Goal: Task Accomplishment & Management: Manage account settings

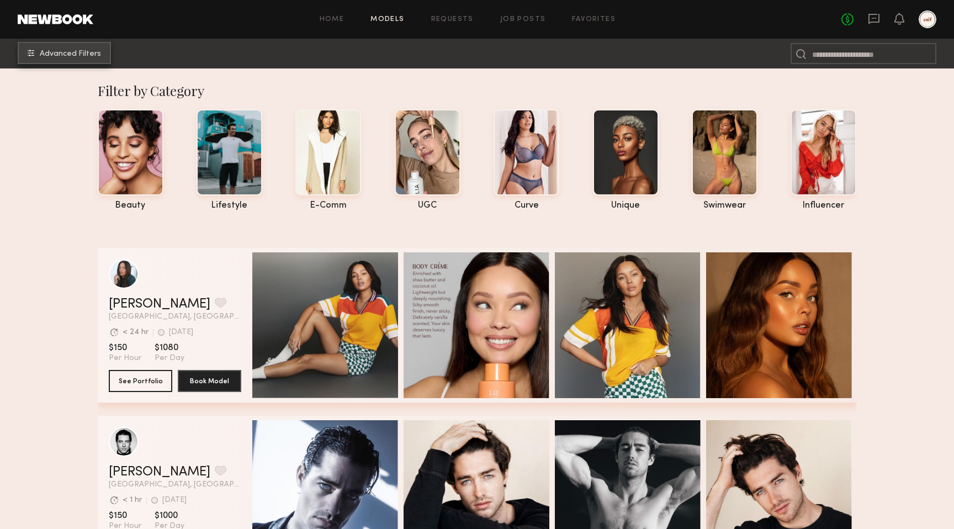
click at [91, 50] on span "Advanced Filters" at bounding box center [70, 54] width 61 height 8
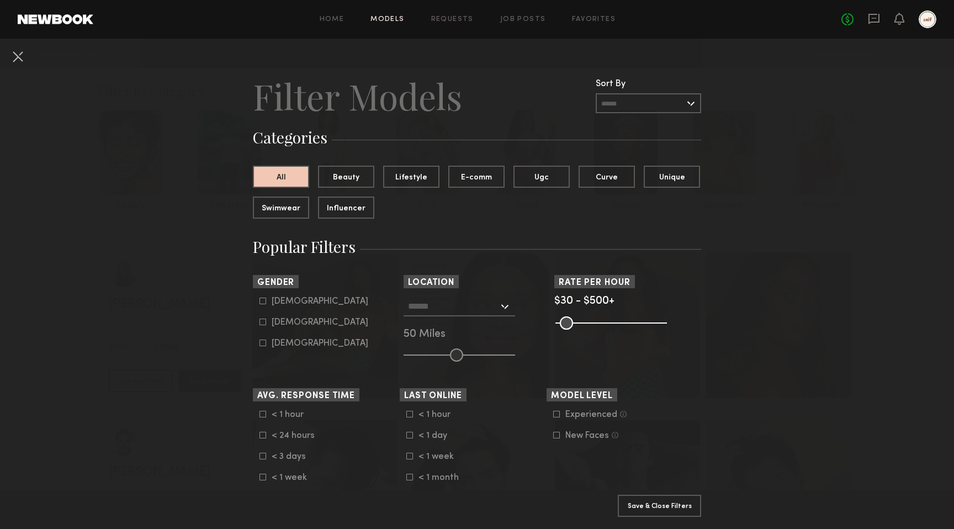
click at [265, 322] on icon at bounding box center [262, 321] width 7 height 7
type input "**"
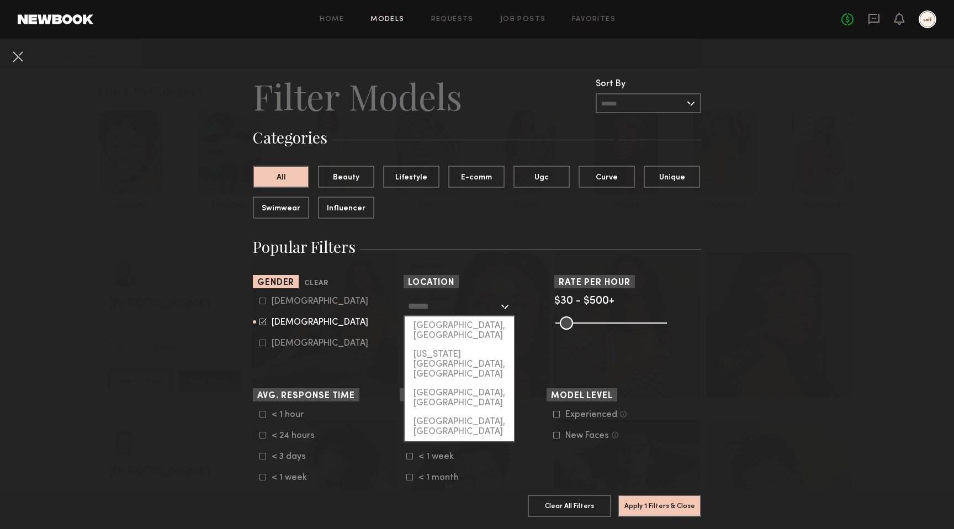
click at [497, 297] on input "text" at bounding box center [453, 305] width 91 height 19
click at [469, 324] on div "[GEOGRAPHIC_DATA], [GEOGRAPHIC_DATA]" at bounding box center [459, 330] width 109 height 29
type input "**********"
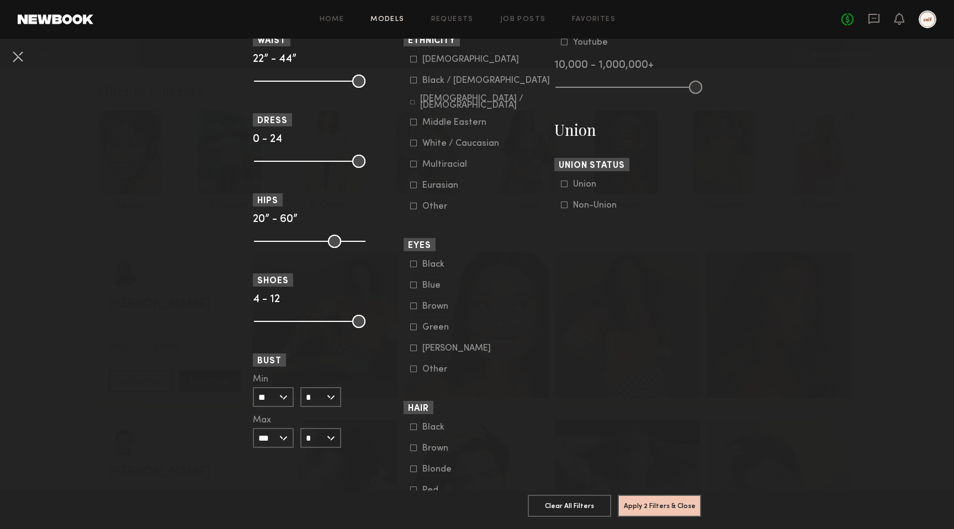
scroll to position [647, 0]
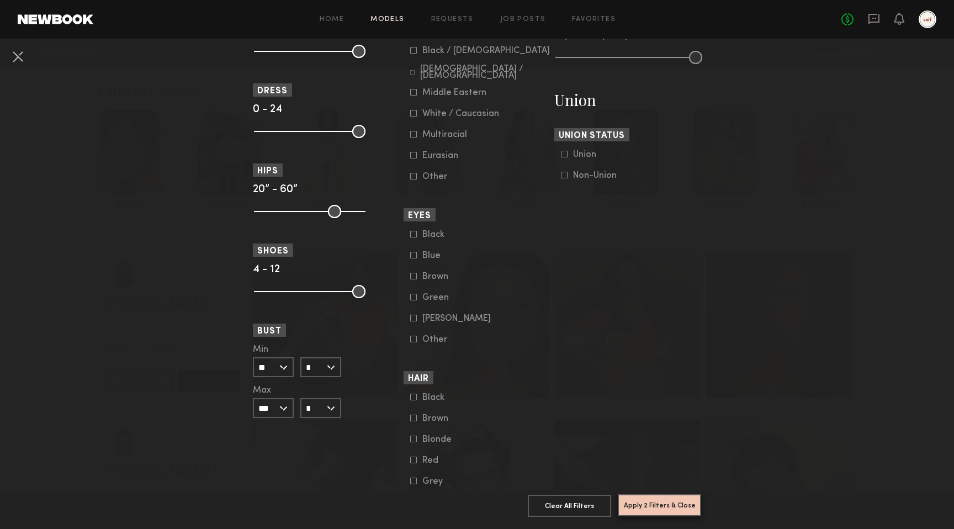
click at [653, 500] on button "Apply 2 Filters & Close" at bounding box center [659, 505] width 83 height 22
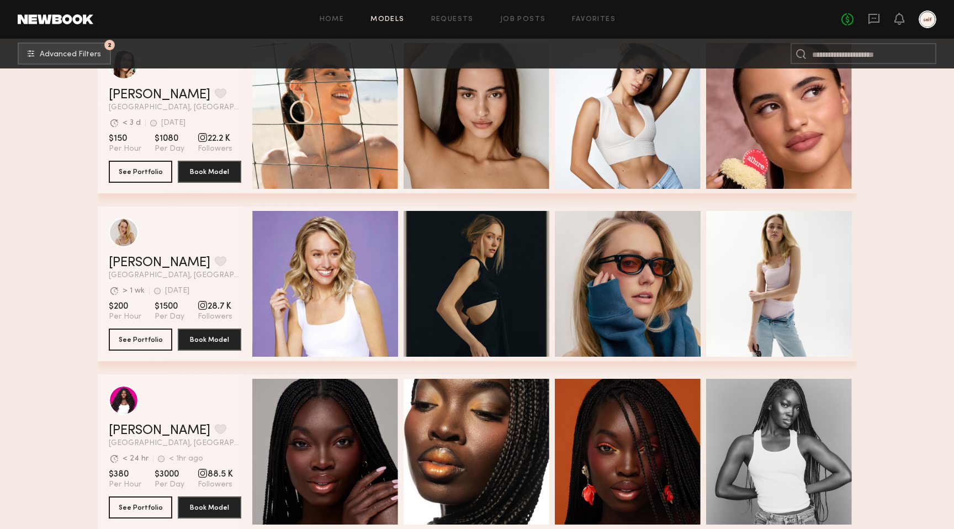
scroll to position [2338, 0]
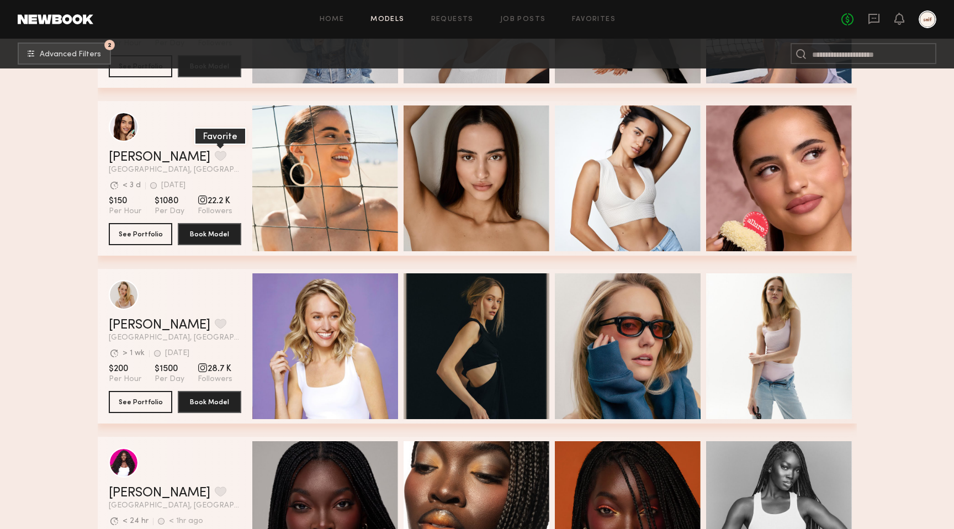
click at [215, 154] on button "grid" at bounding box center [221, 156] width 12 height 10
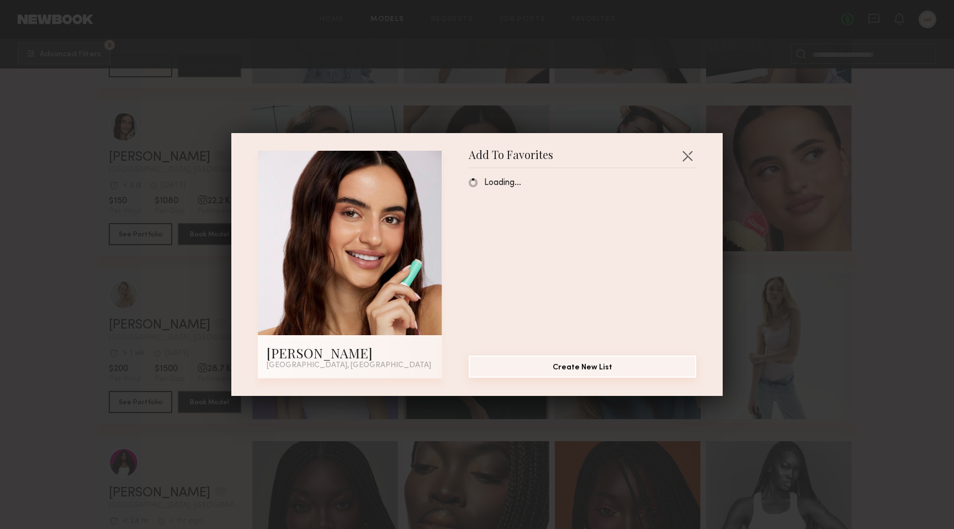
click at [536, 362] on button "Create New List" at bounding box center [582, 366] width 227 height 22
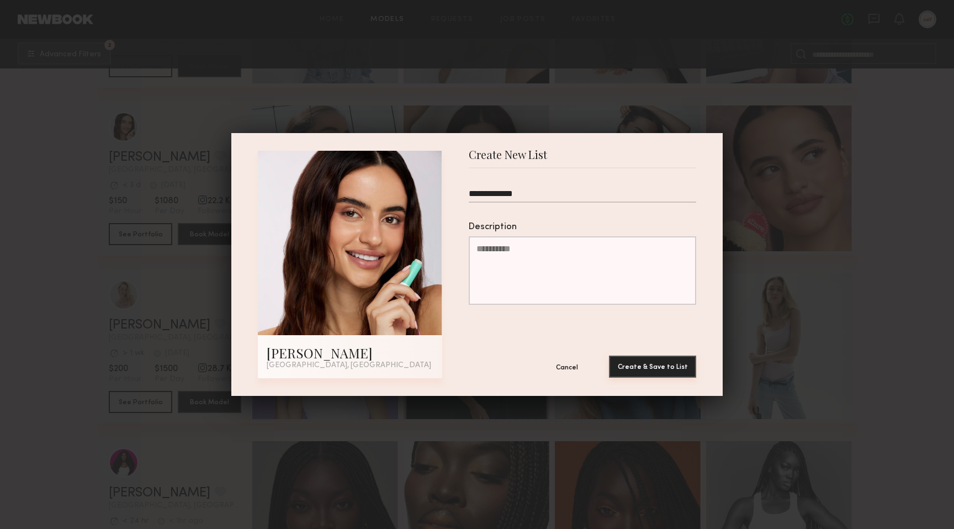
type input "**********"
click at [682, 370] on button "Create & Save to List" at bounding box center [652, 366] width 87 height 22
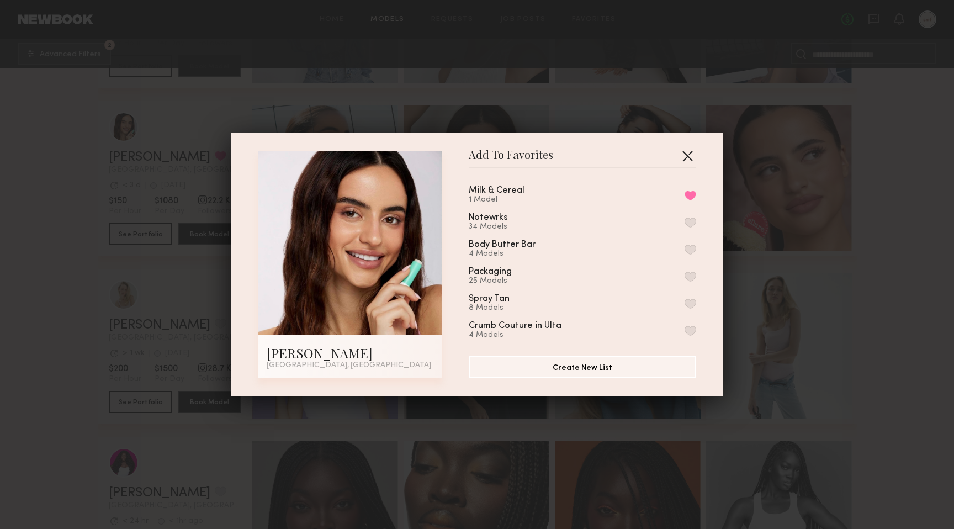
click at [691, 151] on button "button" at bounding box center [687, 156] width 18 height 18
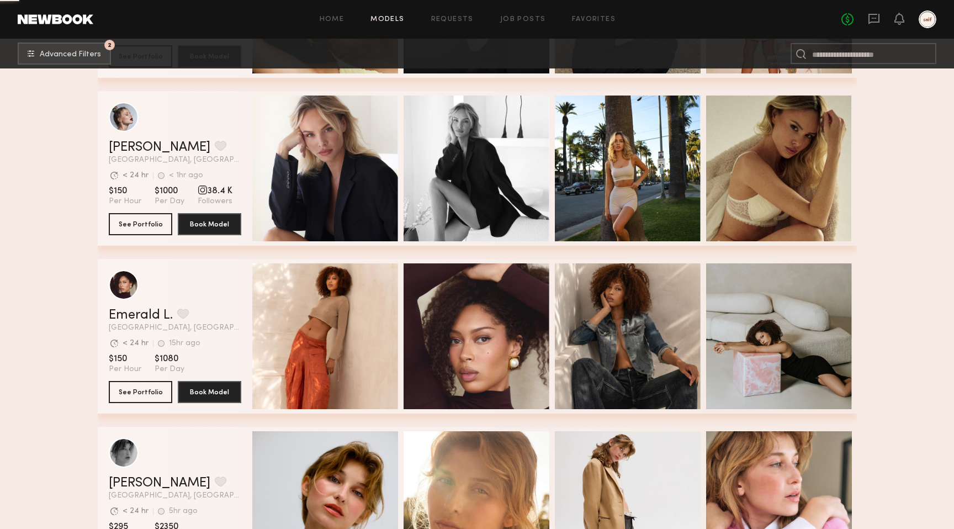
scroll to position [3295, 0]
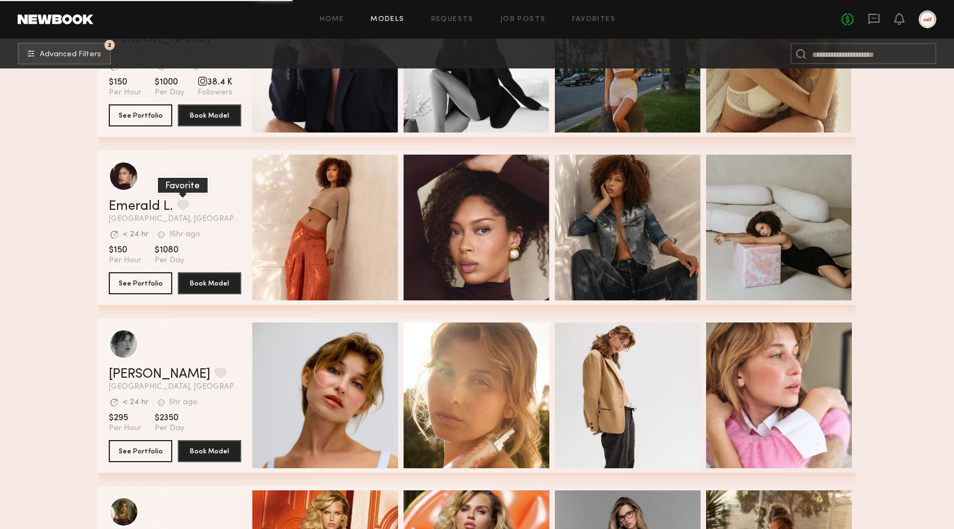
click at [184, 206] on button "grid" at bounding box center [183, 205] width 12 height 10
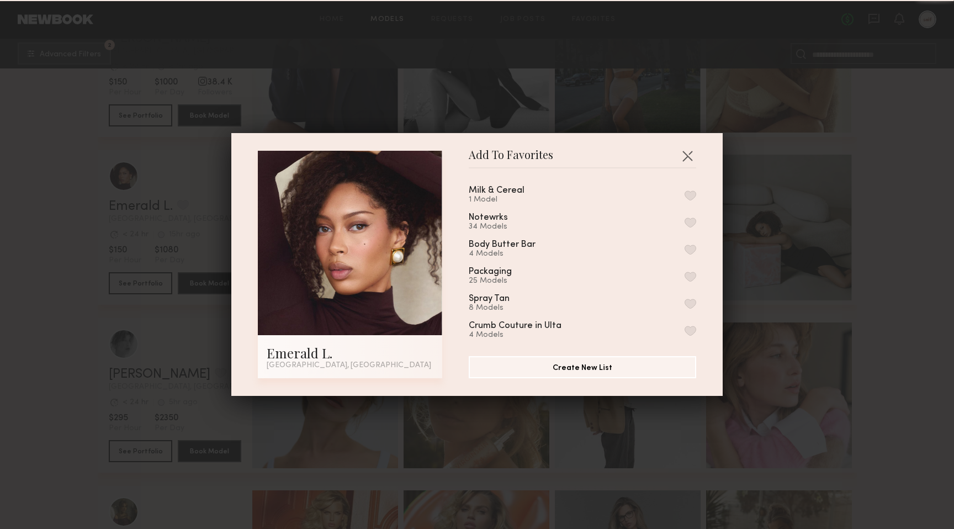
click at [690, 192] on button "button" at bounding box center [690, 195] width 12 height 10
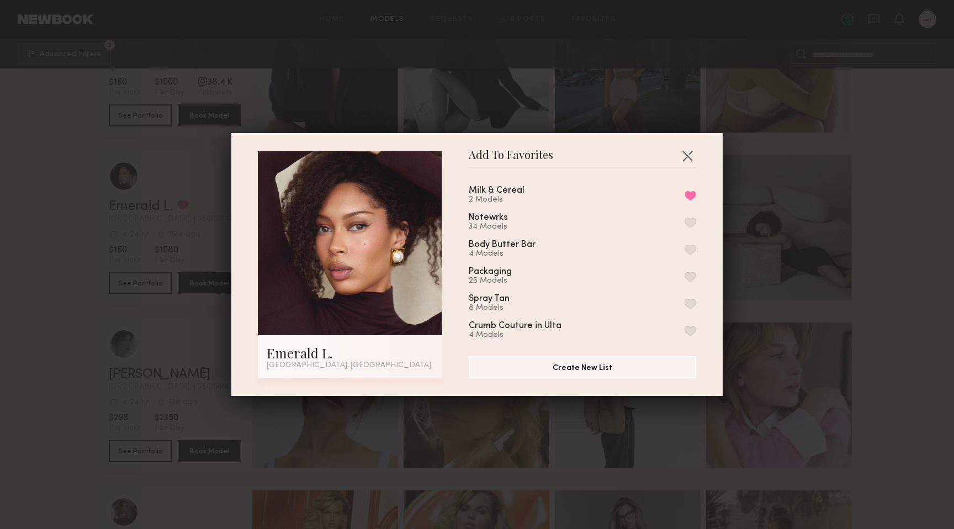
click at [71, 308] on div "Add To Favorites Emerald L. [GEOGRAPHIC_DATA], [GEOGRAPHIC_DATA] Add To Favorit…" at bounding box center [477, 264] width 954 height 529
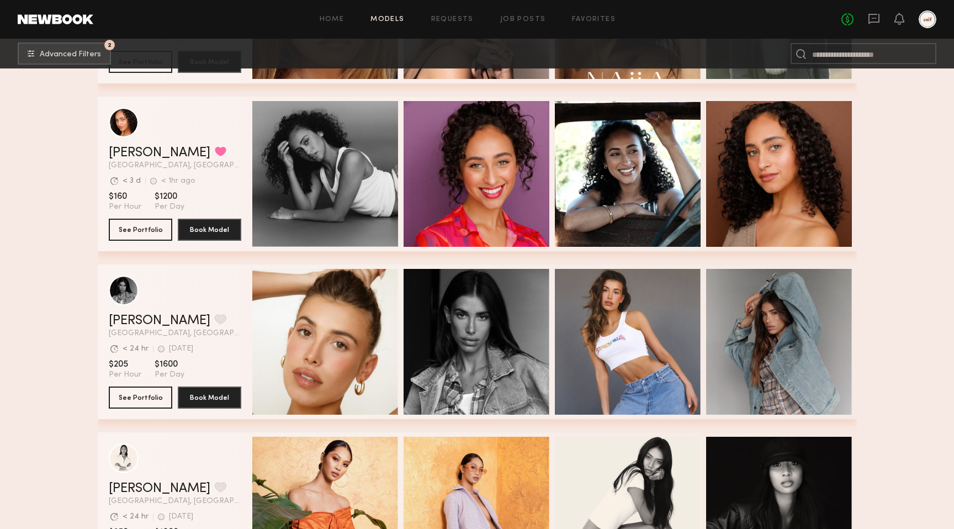
scroll to position [4303, 0]
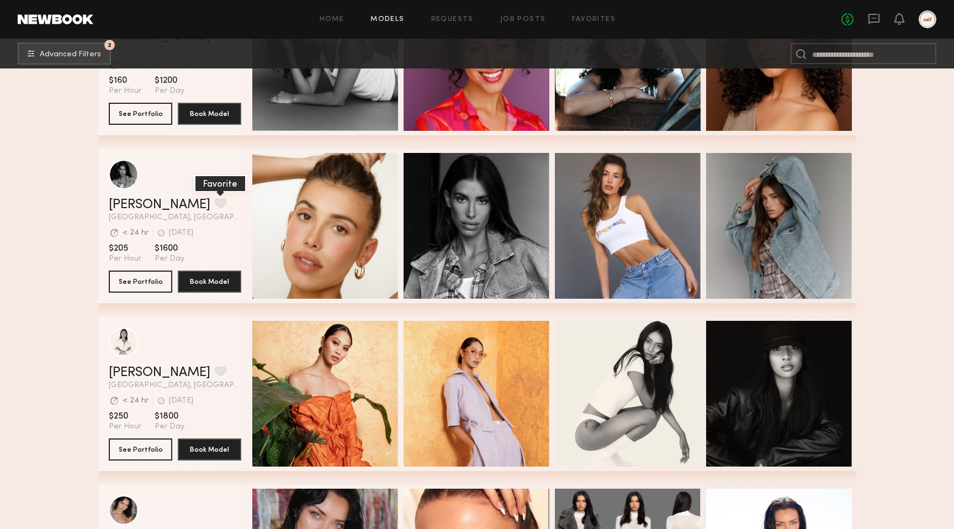
click at [215, 199] on button "grid" at bounding box center [221, 203] width 12 height 10
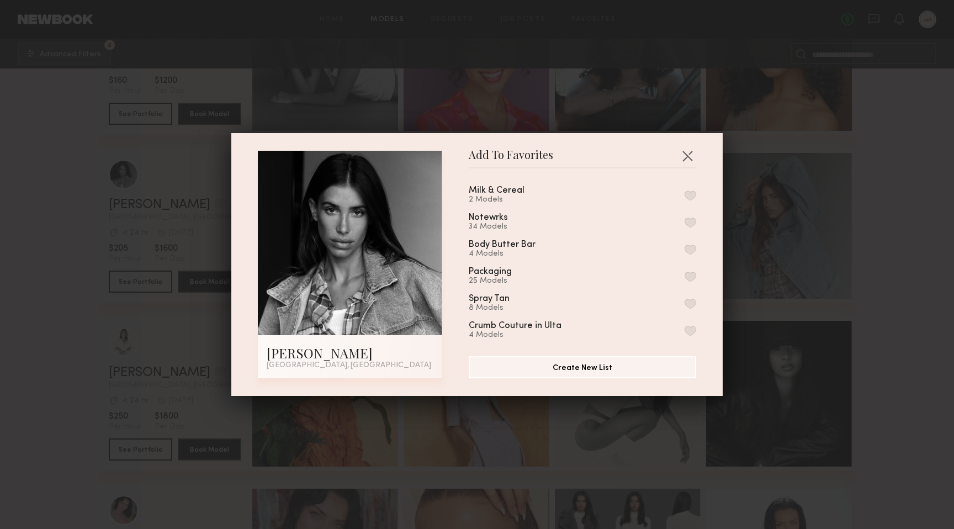
click at [689, 190] on button "button" at bounding box center [690, 195] width 12 height 10
click at [26, 279] on div "Add To Favorites [PERSON_NAME] [GEOGRAPHIC_DATA], [GEOGRAPHIC_DATA] Add To Favo…" at bounding box center [477, 264] width 954 height 529
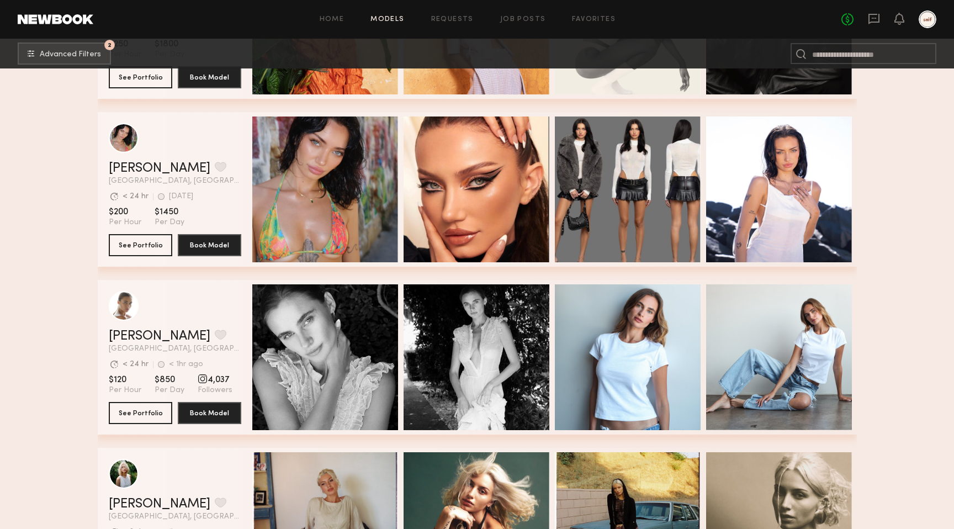
scroll to position [5135, 0]
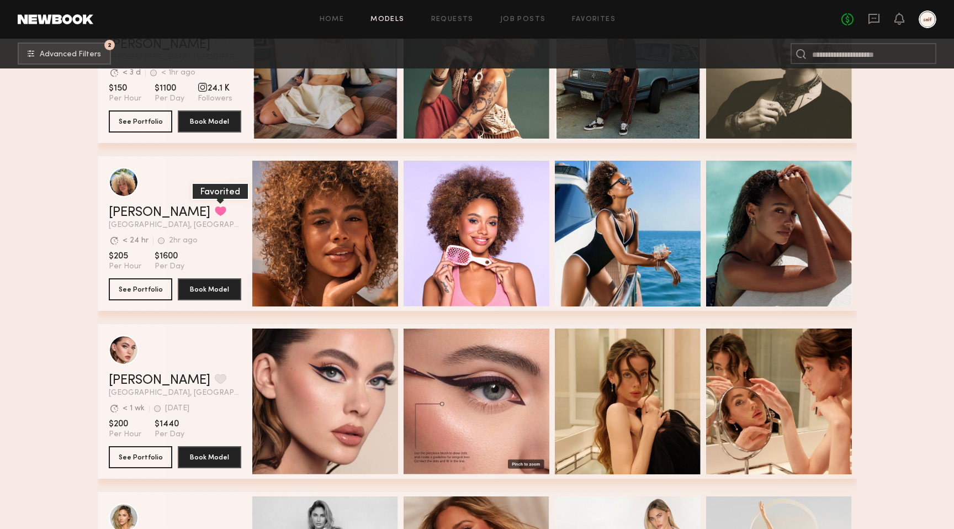
click at [215, 210] on button "grid" at bounding box center [221, 211] width 12 height 10
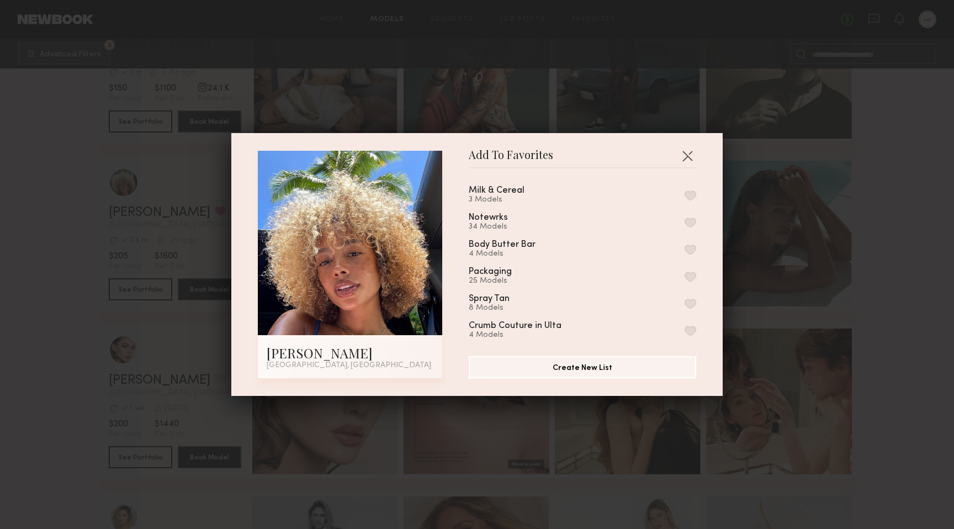
click at [693, 195] on button "button" at bounding box center [690, 195] width 12 height 10
click at [54, 329] on div "Add To Favorites [PERSON_NAME] [GEOGRAPHIC_DATA], [GEOGRAPHIC_DATA] Add To Favo…" at bounding box center [477, 264] width 954 height 529
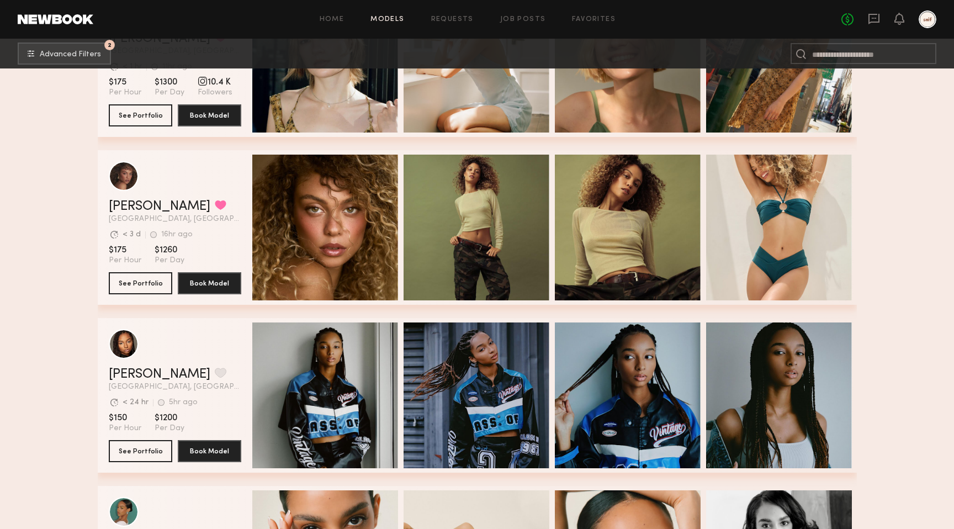
scroll to position [6196, 0]
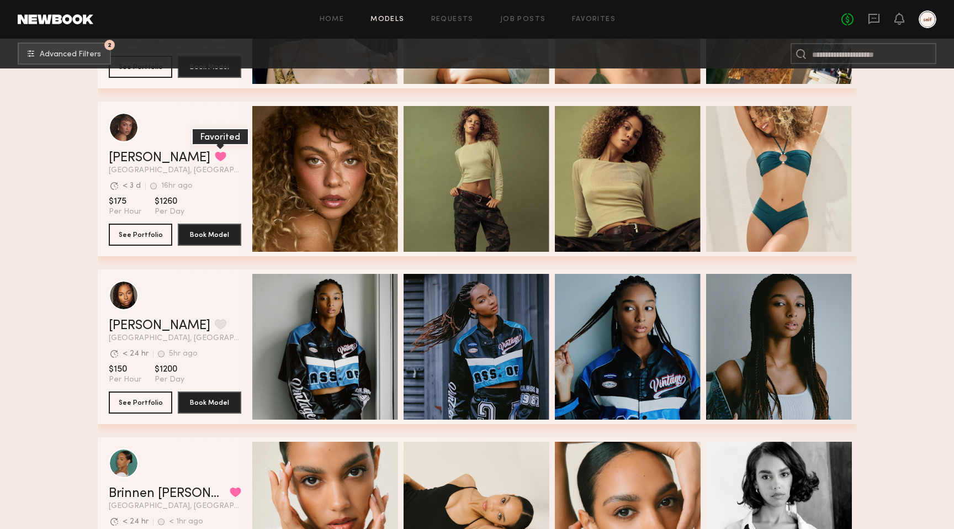
click at [215, 156] on button "grid" at bounding box center [221, 156] width 12 height 10
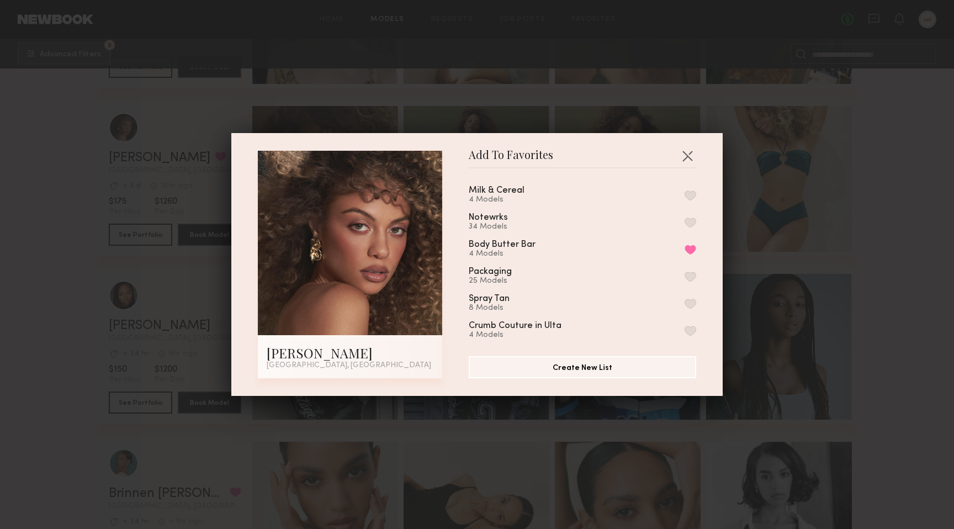
click at [685, 190] on button "button" at bounding box center [690, 195] width 12 height 10
click at [60, 269] on div "Add To Favorites [PERSON_NAME] [GEOGRAPHIC_DATA], [GEOGRAPHIC_DATA] Add To Favo…" at bounding box center [477, 264] width 954 height 529
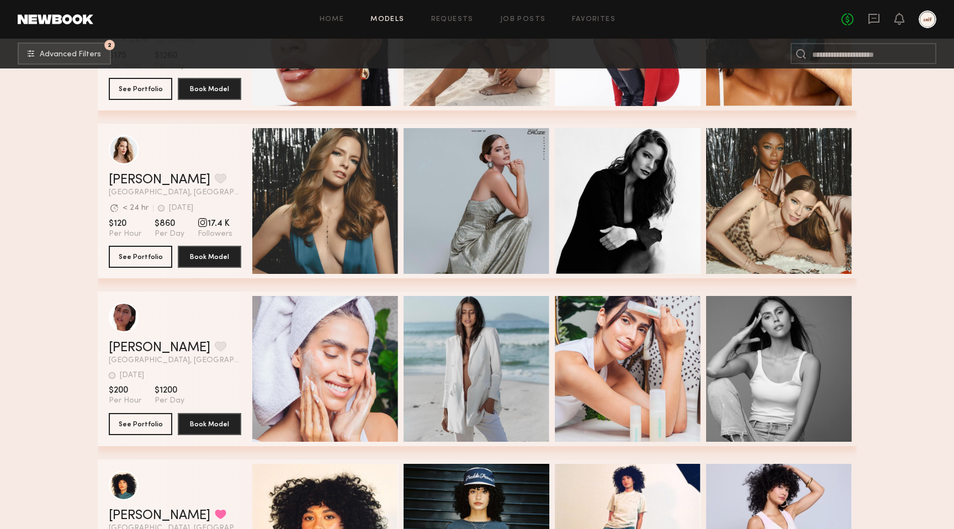
scroll to position [7069, 0]
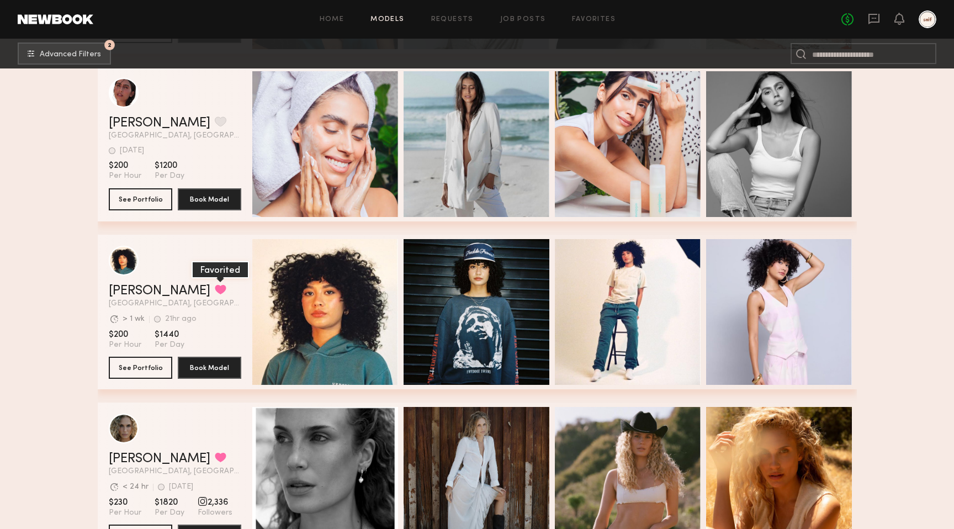
click at [215, 292] on button "grid" at bounding box center [221, 289] width 12 height 10
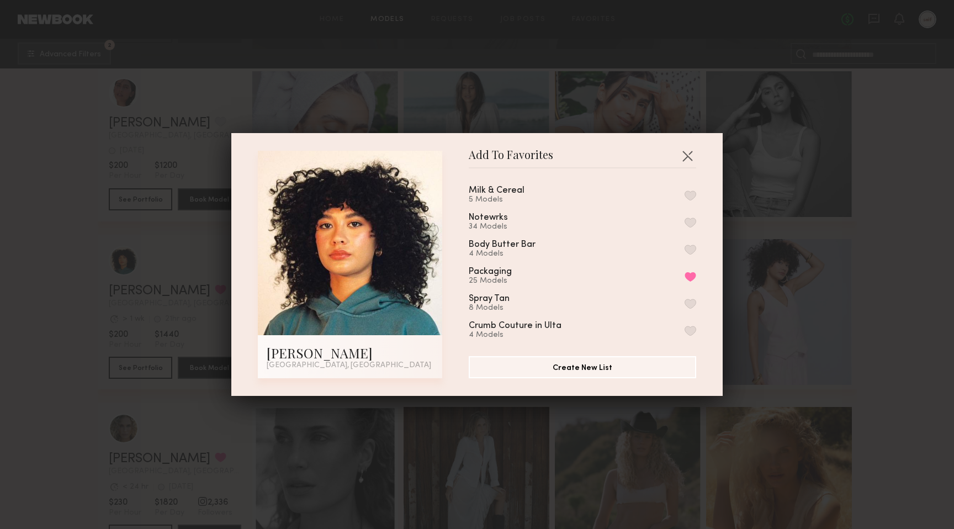
click at [691, 193] on button "button" at bounding box center [690, 195] width 12 height 10
click at [34, 292] on div "Add To Favorites [PERSON_NAME] [GEOGRAPHIC_DATA], [GEOGRAPHIC_DATA] Add To Favo…" at bounding box center [477, 264] width 954 height 529
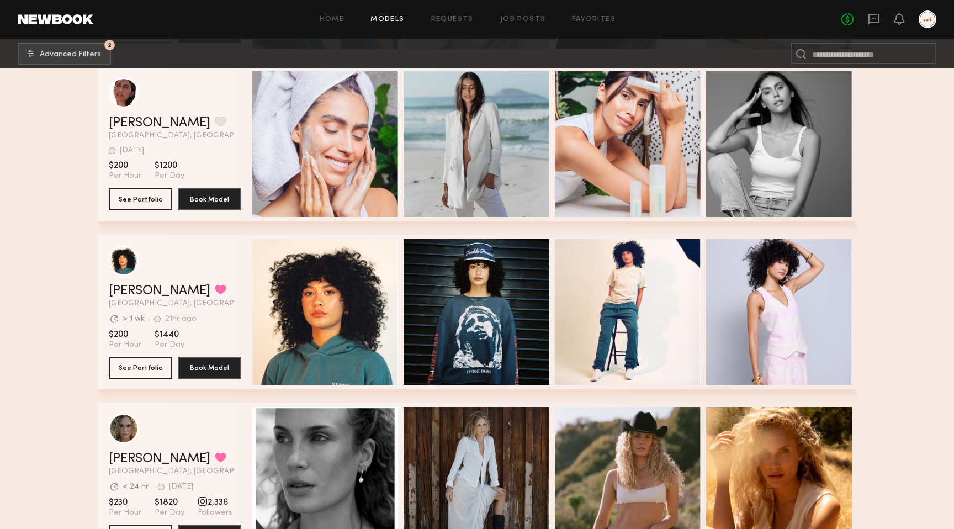
scroll to position [7556, 0]
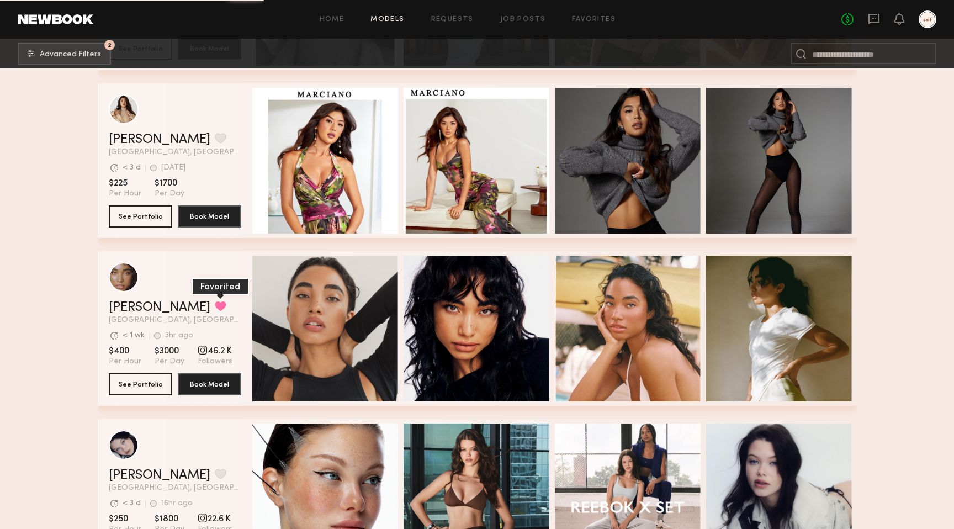
click at [215, 305] on button "grid" at bounding box center [221, 306] width 12 height 10
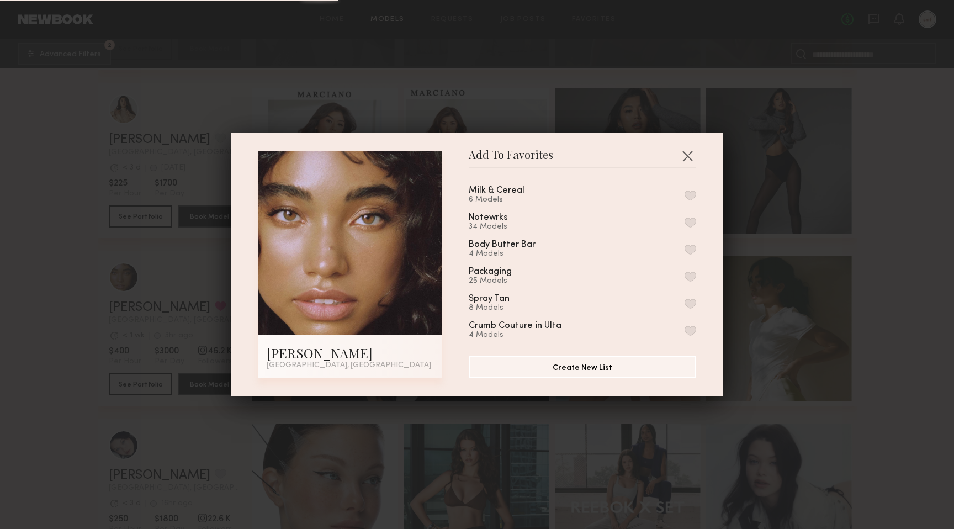
click at [692, 191] on button "button" at bounding box center [690, 195] width 12 height 10
click at [0, 311] on div "Add To Favorites [PERSON_NAME] [GEOGRAPHIC_DATA], [GEOGRAPHIC_DATA] Add To Favo…" at bounding box center [477, 264] width 954 height 529
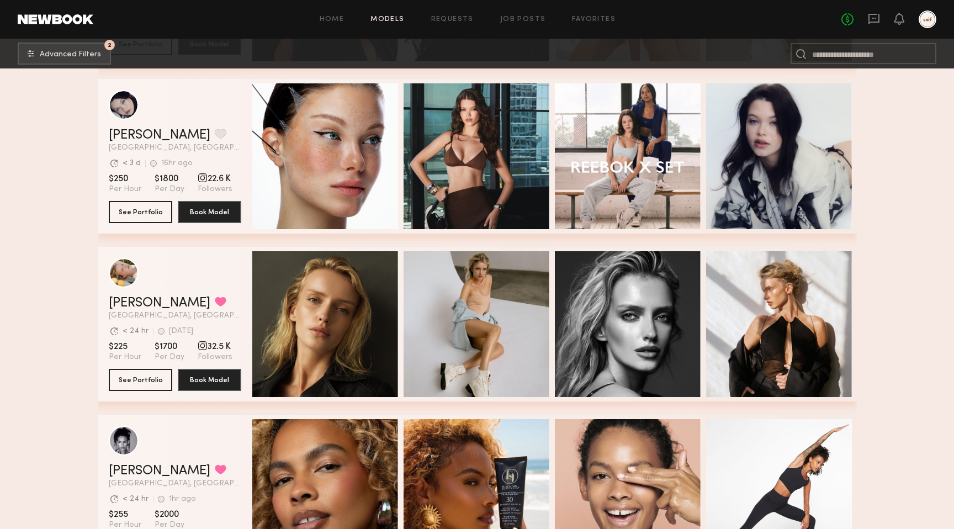
scroll to position [8179, 0]
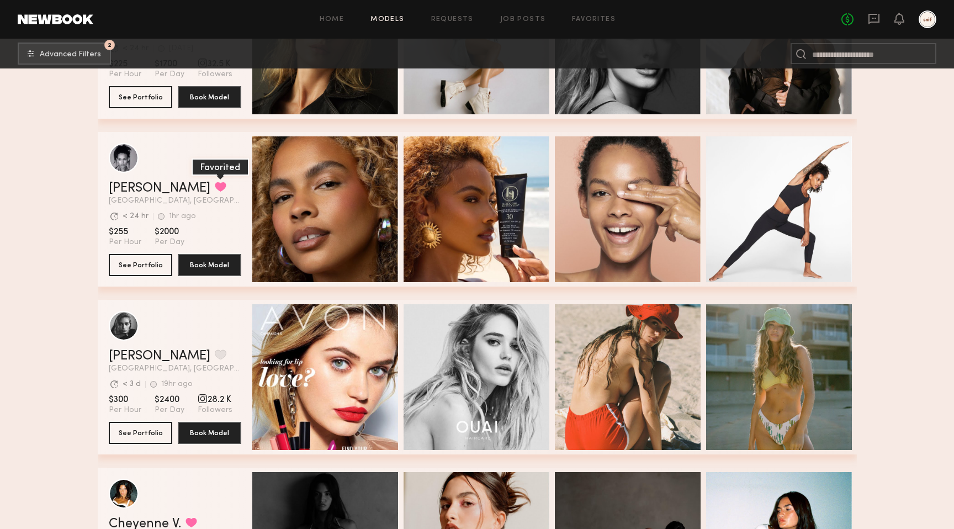
click at [215, 188] on button "grid" at bounding box center [221, 187] width 12 height 10
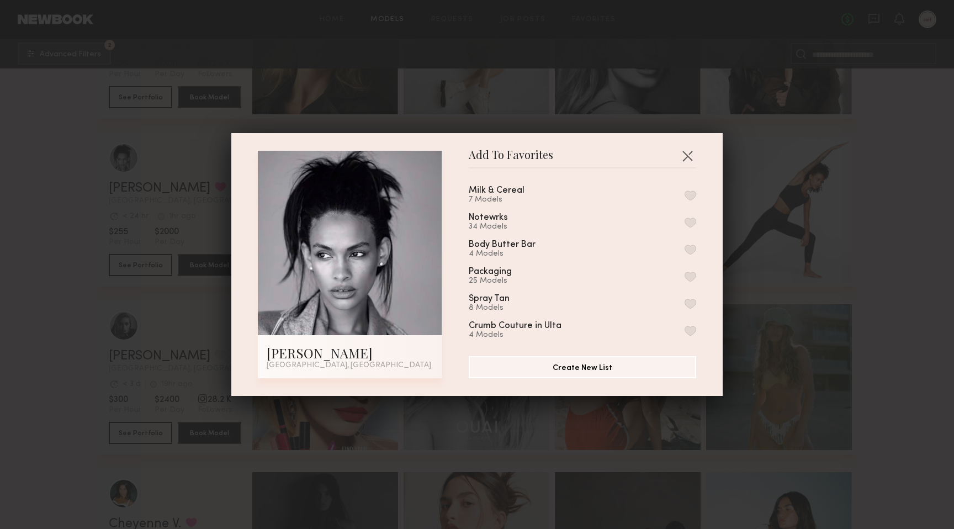
click at [691, 190] on button "button" at bounding box center [690, 195] width 12 height 10
click at [0, 345] on div "Add To Favorites [PERSON_NAME] [GEOGRAPHIC_DATA], [GEOGRAPHIC_DATA] Add To Favo…" at bounding box center [477, 264] width 954 height 529
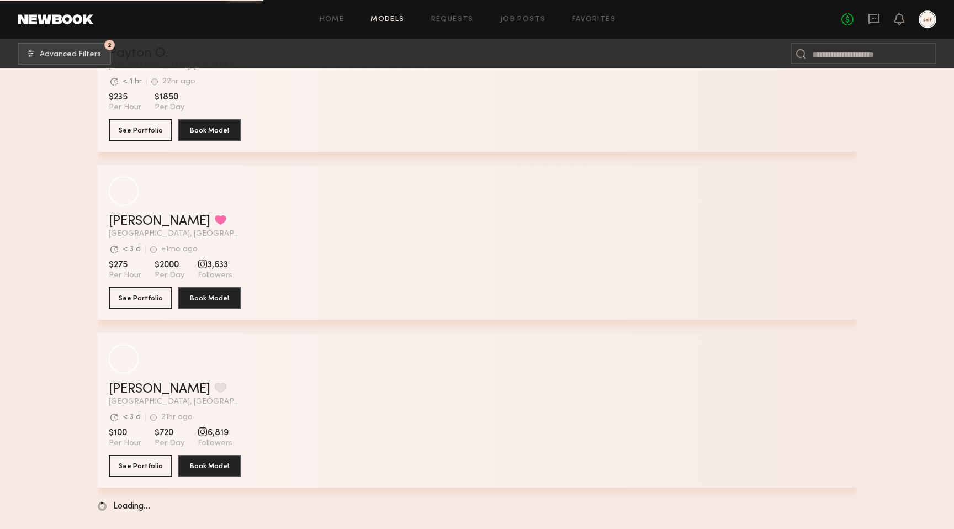
scroll to position [11640, 0]
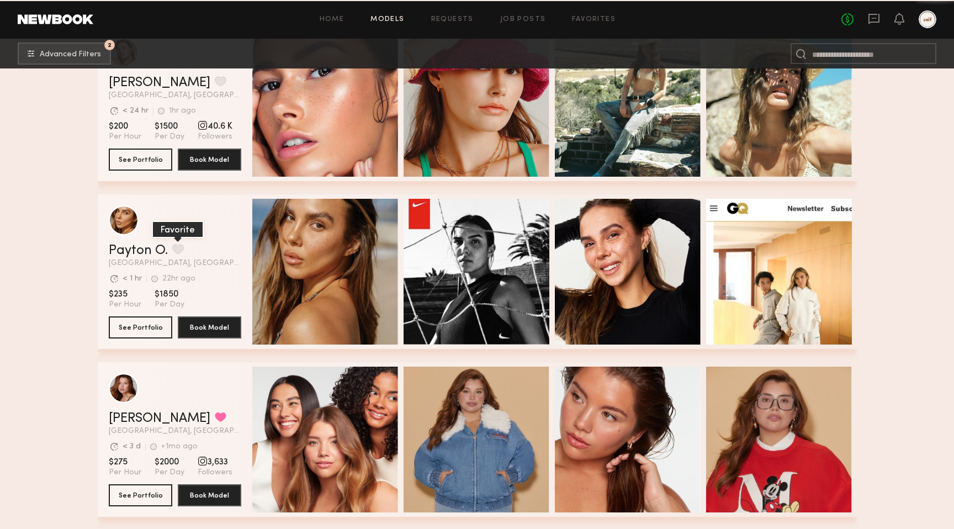
click at [175, 249] on button "grid" at bounding box center [178, 249] width 12 height 10
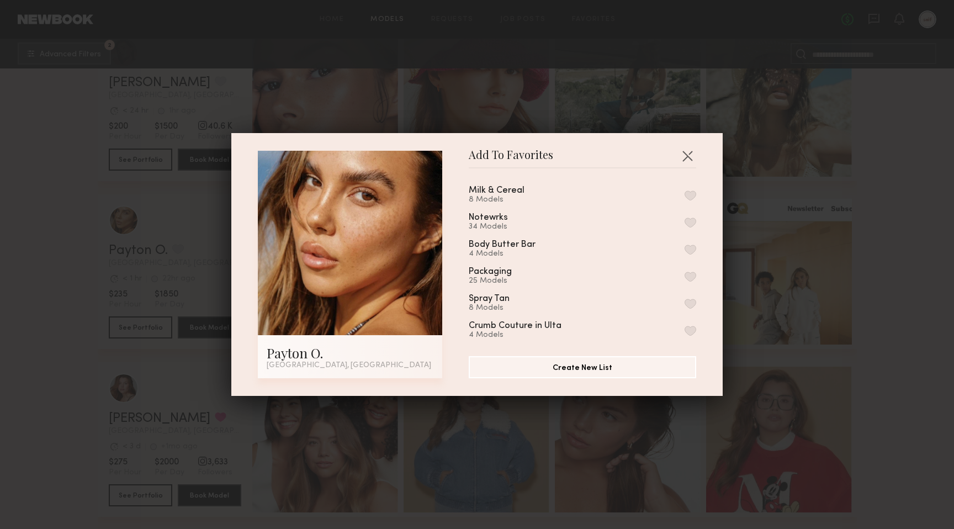
click at [690, 194] on button "button" at bounding box center [690, 195] width 12 height 10
click at [36, 290] on div "Add To Favorites Payton O. [GEOGRAPHIC_DATA], [GEOGRAPHIC_DATA] Add To Favorite…" at bounding box center [477, 264] width 954 height 529
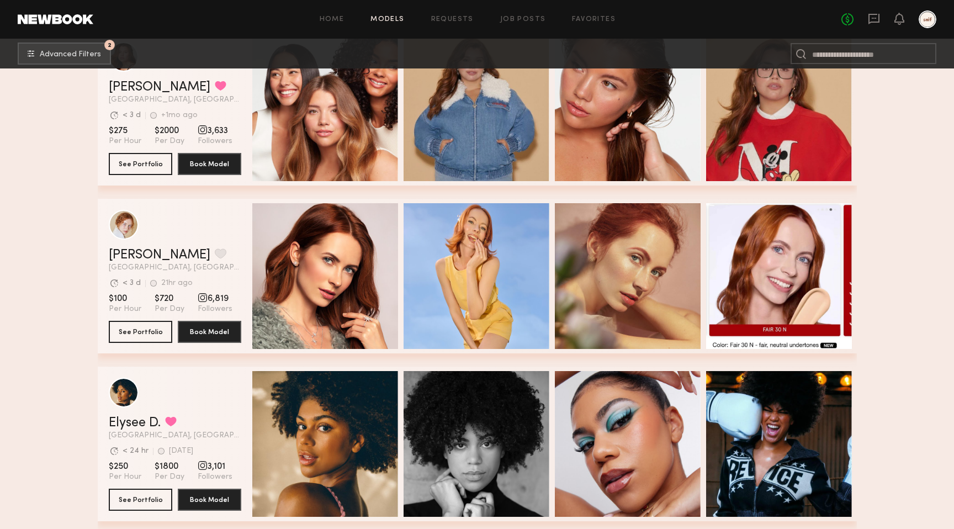
scroll to position [12217, 0]
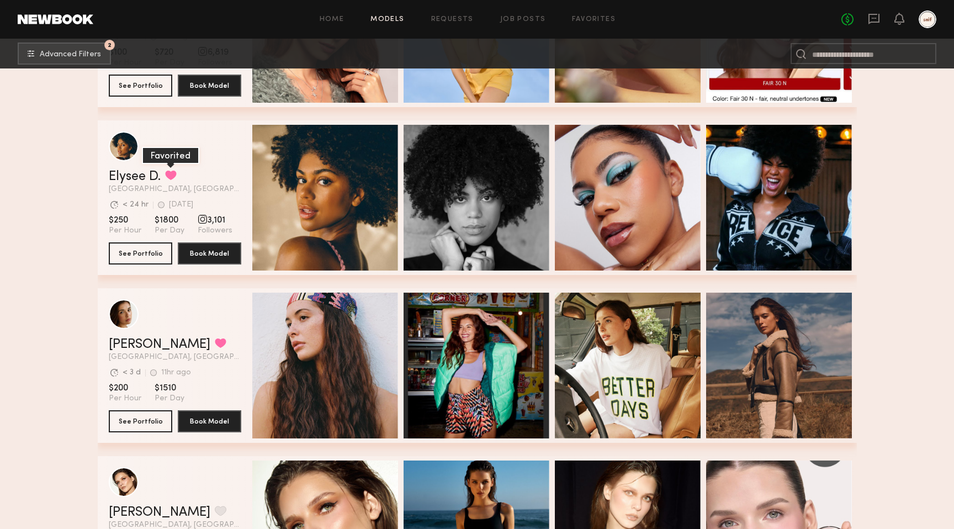
click at [172, 174] on button "grid" at bounding box center [171, 175] width 12 height 10
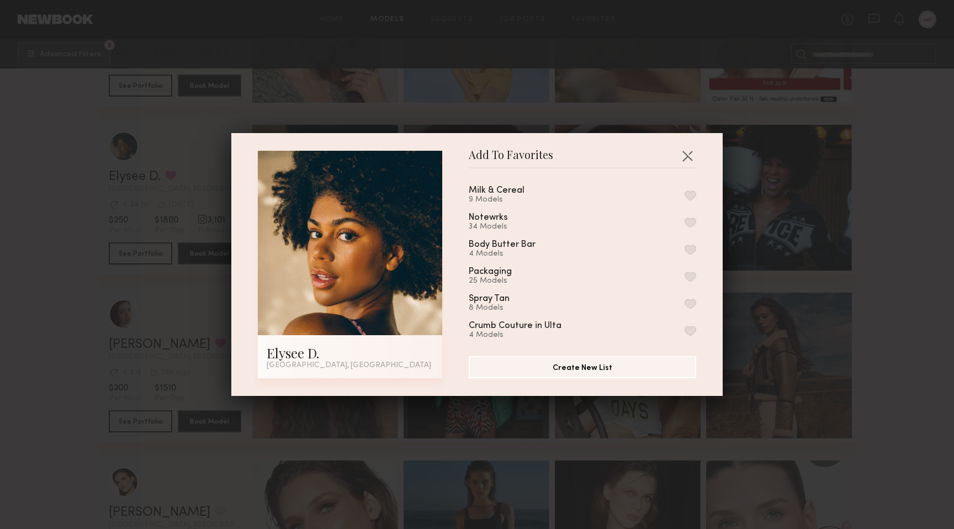
click at [691, 195] on button "button" at bounding box center [690, 195] width 12 height 10
click at [922, 155] on div "Add To Favorites Elysee D. [GEOGRAPHIC_DATA], [GEOGRAPHIC_DATA] Add To Favorite…" at bounding box center [477, 264] width 954 height 529
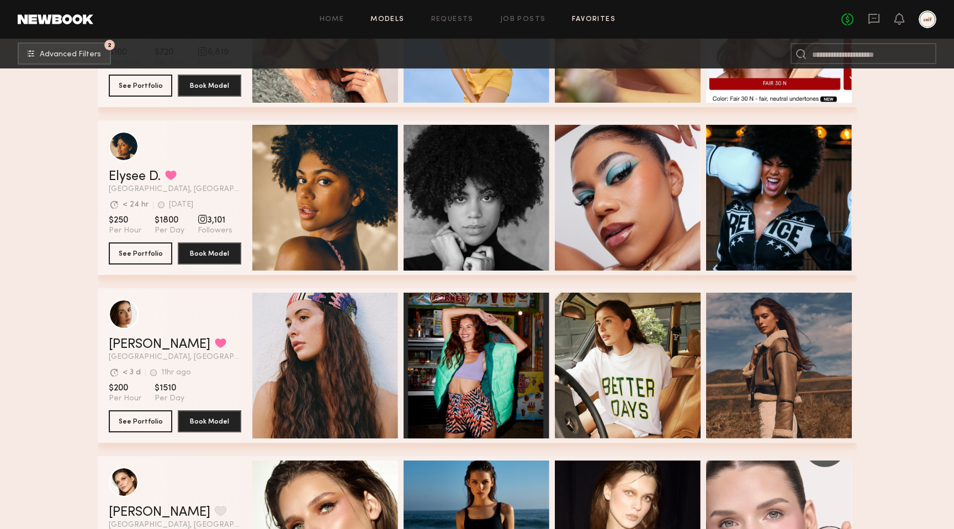
click at [583, 19] on link "Favorites" at bounding box center [594, 19] width 44 height 7
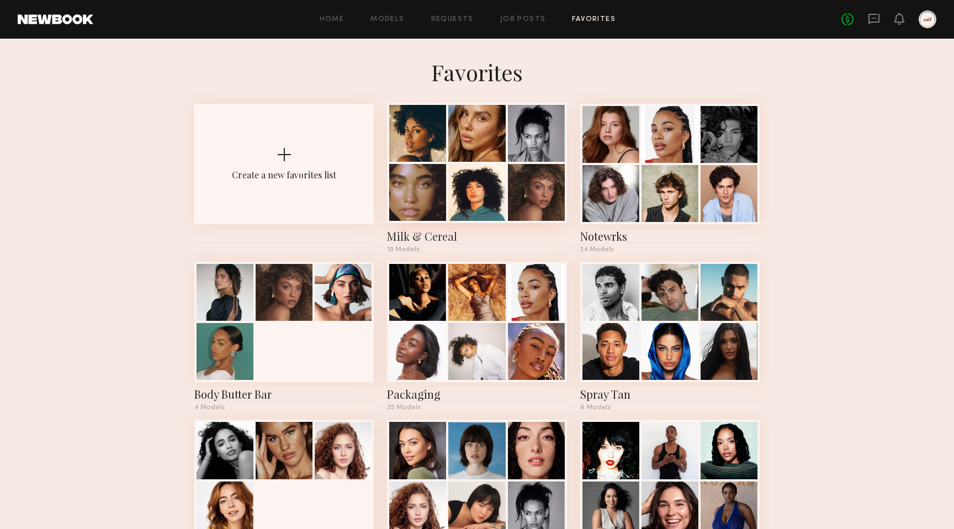
click at [431, 237] on div "Milk & Cereal" at bounding box center [476, 235] width 179 height 15
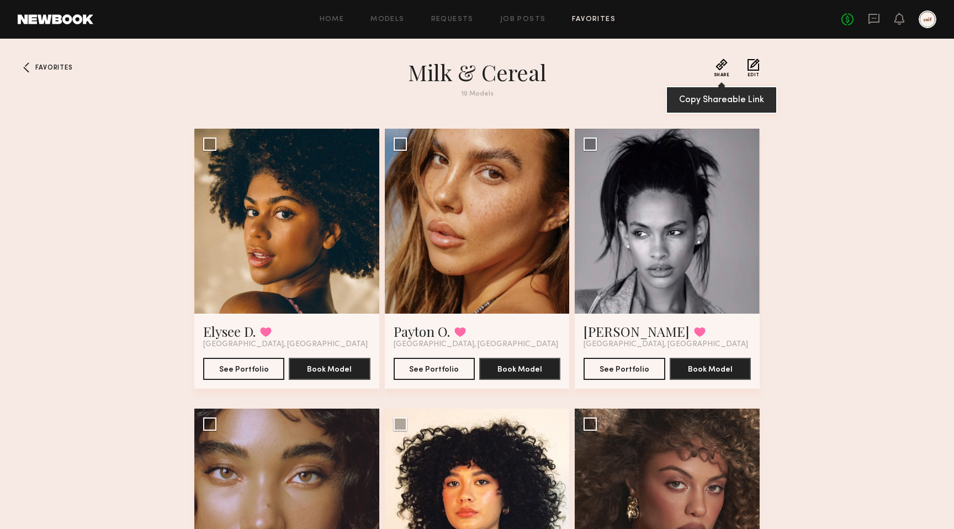
click at [724, 65] on button "Share" at bounding box center [722, 67] width 16 height 19
